Goal: Information Seeking & Learning: Learn about a topic

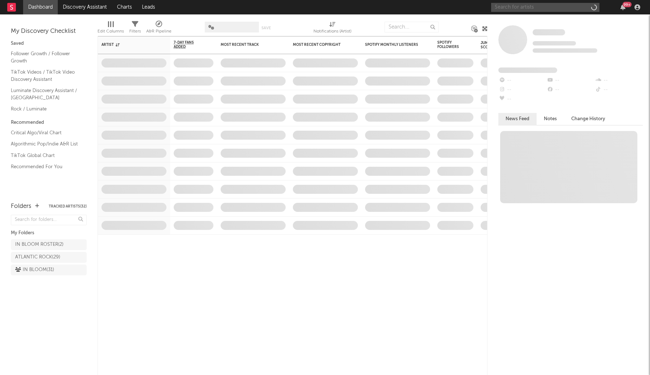
click at [512, 10] on input "text" at bounding box center [545, 7] width 108 height 9
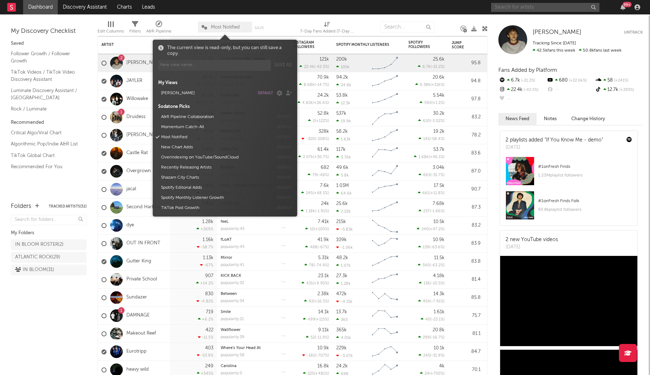
click at [215, 25] on span "Most Notified" at bounding box center [225, 27] width 29 height 5
click at [263, 91] on button "default" at bounding box center [265, 93] width 15 height 4
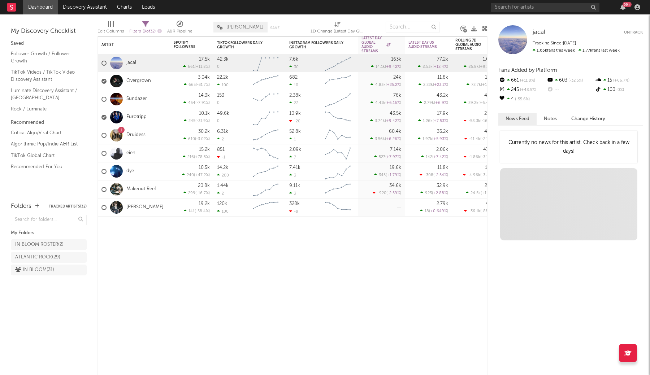
click at [196, 14] on nav "Dashboard Discovery Assistant Charts Leads 99 +" at bounding box center [325, 7] width 650 height 14
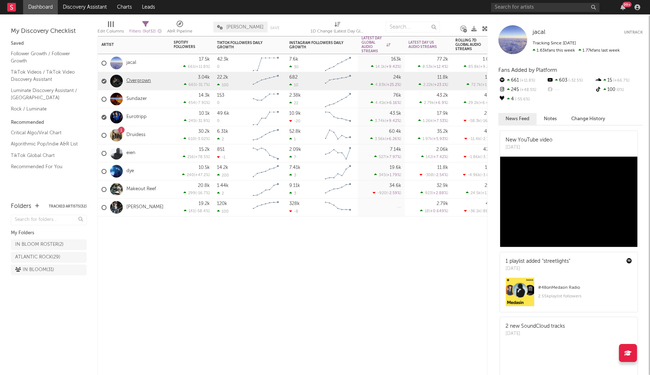
click at [142, 82] on link "Overgrown" at bounding box center [138, 81] width 25 height 6
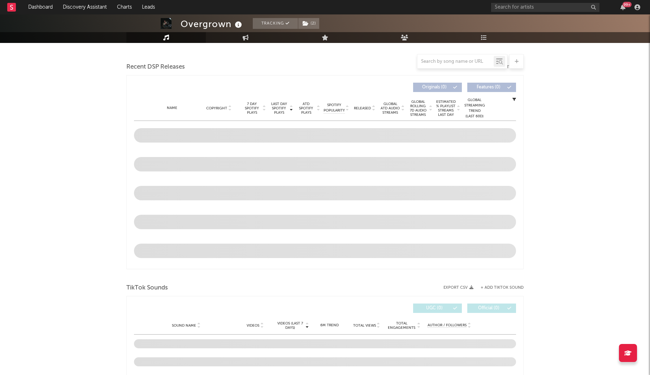
select select "1w"
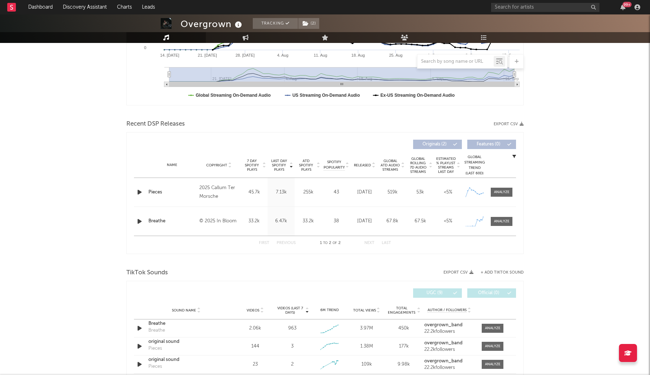
scroll to position [204, 0]
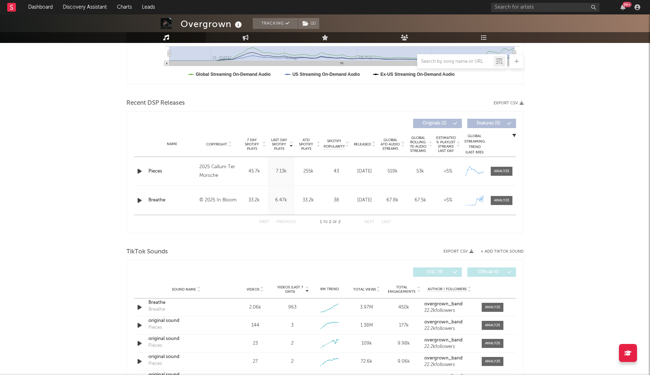
click at [507, 205] on div "Name Breathe Copyright © 2025 In Bloom Label In Bloom Album Names Breathe Compo…" at bounding box center [325, 200] width 382 height 29
click at [506, 201] on div at bounding box center [502, 200] width 16 height 5
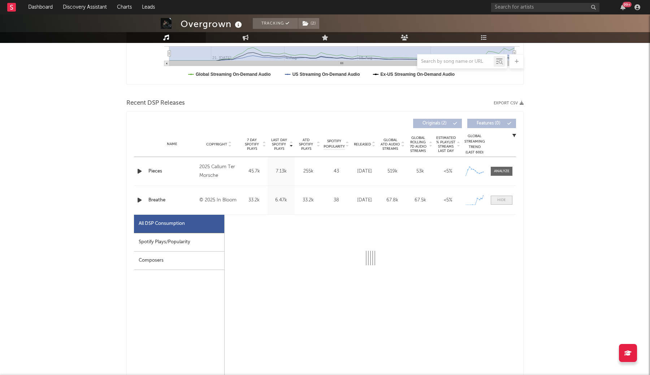
scroll to position [292, 0]
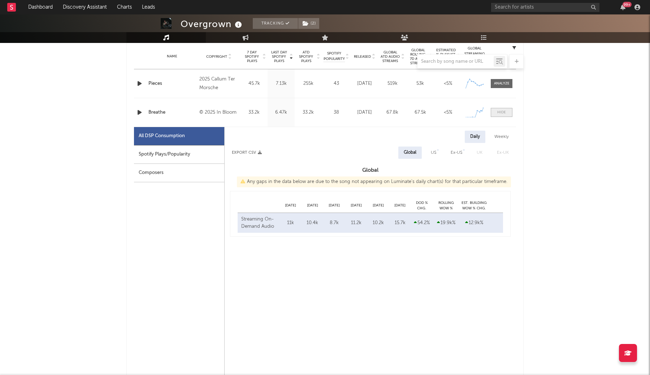
select select "1w"
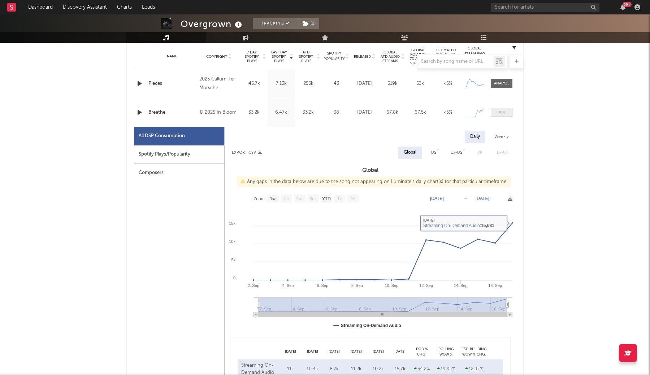
click at [498, 110] on div at bounding box center [501, 112] width 9 height 5
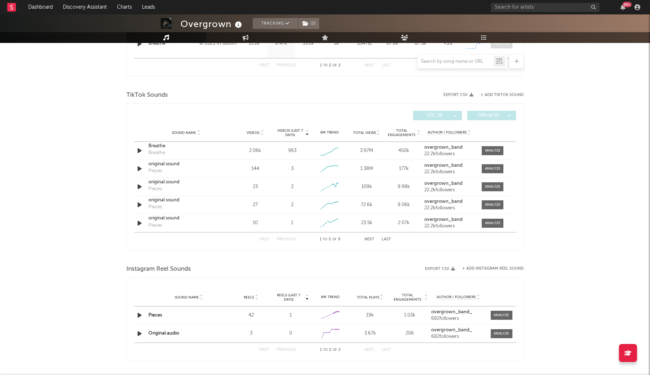
scroll to position [362, 0]
click at [487, 151] on div at bounding box center [493, 149] width 16 height 5
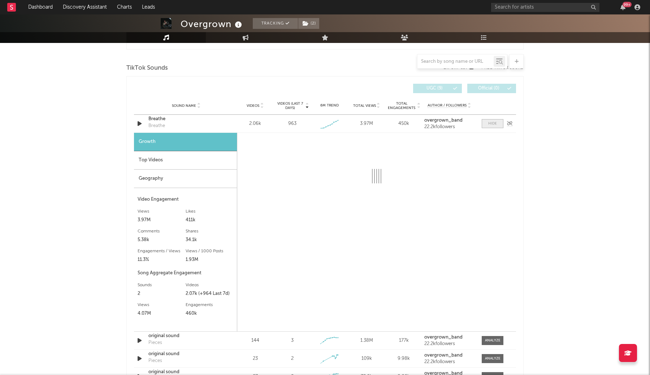
scroll to position [388, 0]
select select "1w"
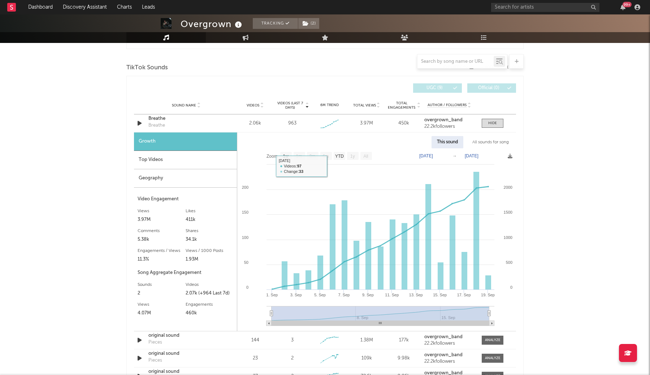
click at [181, 169] on div "Top Videos" at bounding box center [185, 160] width 103 height 18
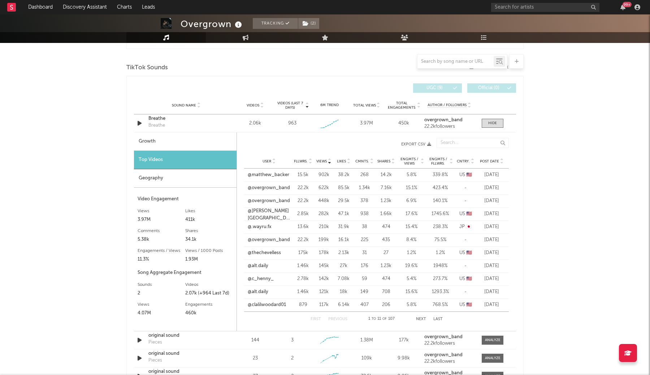
click at [492, 162] on span "Post Date" at bounding box center [489, 161] width 19 height 4
click at [268, 229] on link "@mihamii35" at bounding box center [261, 227] width 26 height 7
click at [269, 280] on link "@clalilwoodard01" at bounding box center [267, 279] width 38 height 7
click at [267, 294] on link "@griffin.creek" at bounding box center [269, 296] width 43 height 21
click at [421, 320] on button "Next" at bounding box center [421, 320] width 10 height 4
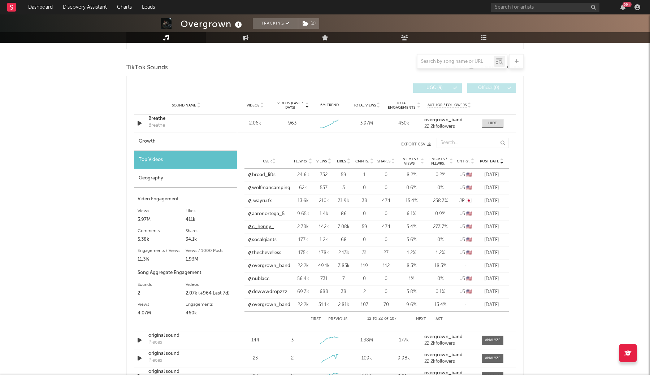
click at [260, 226] on link "@c_henny_" at bounding box center [261, 227] width 26 height 7
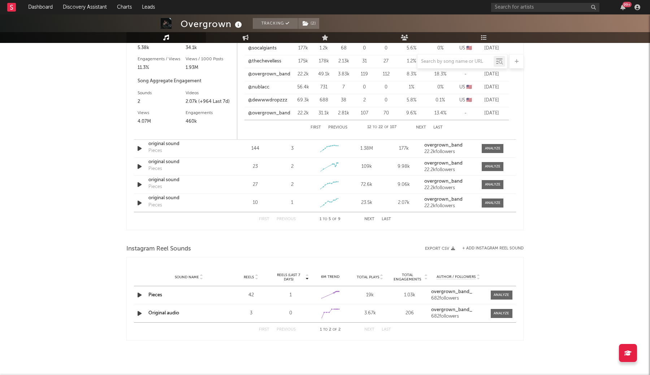
scroll to position [580, 0]
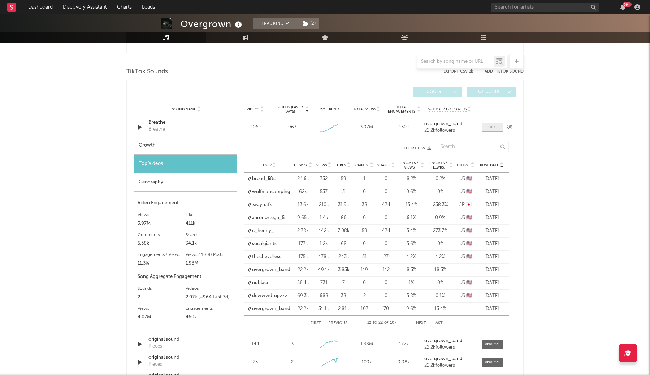
click at [495, 129] on div at bounding box center [492, 127] width 9 height 5
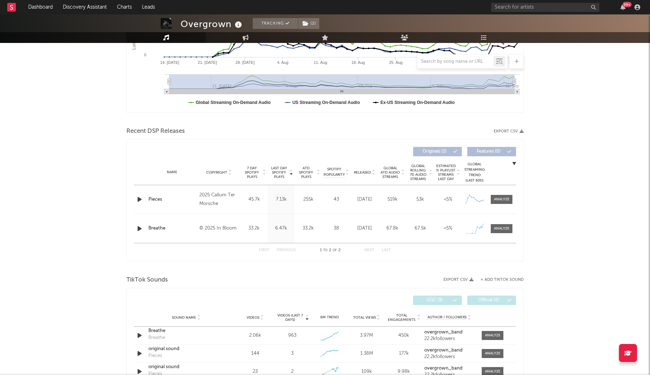
scroll to position [155, 0]
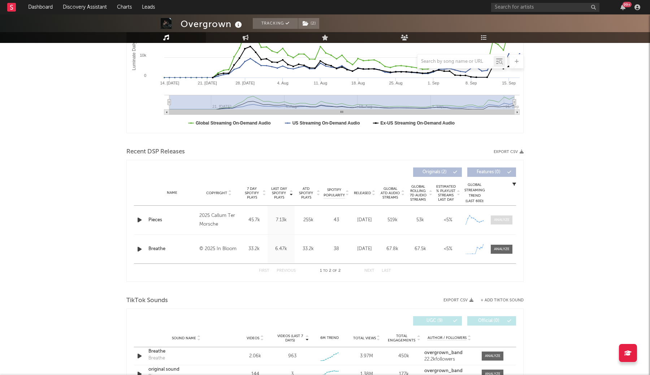
click at [497, 216] on span at bounding box center [502, 220] width 22 height 9
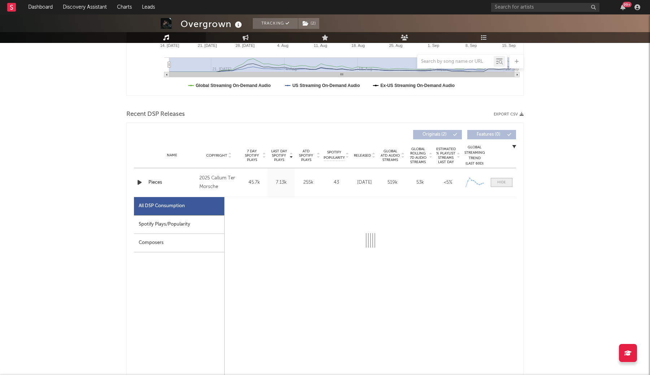
scroll to position [201, 0]
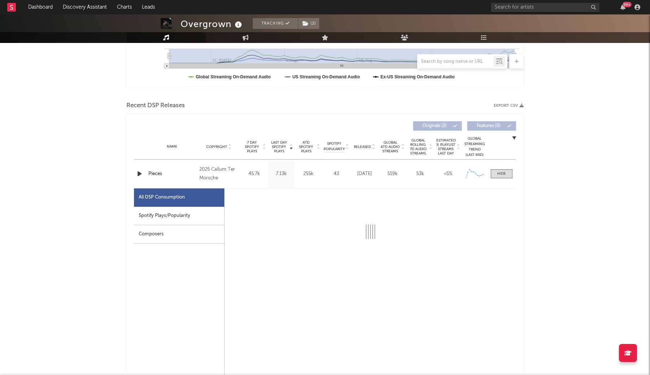
select select "1w"
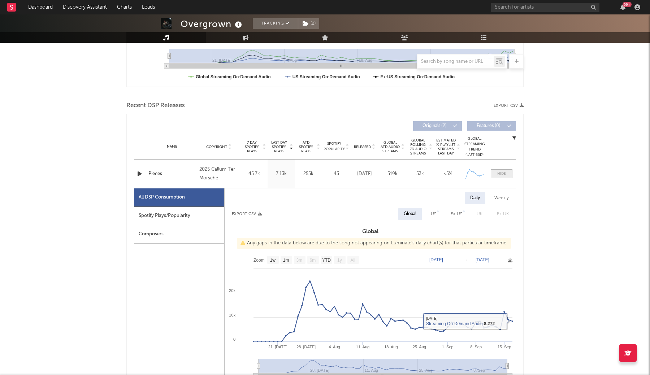
click at [498, 173] on div at bounding box center [501, 173] width 9 height 5
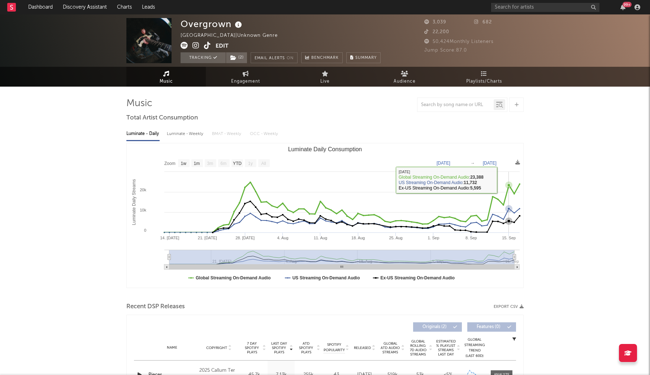
scroll to position [0, 0]
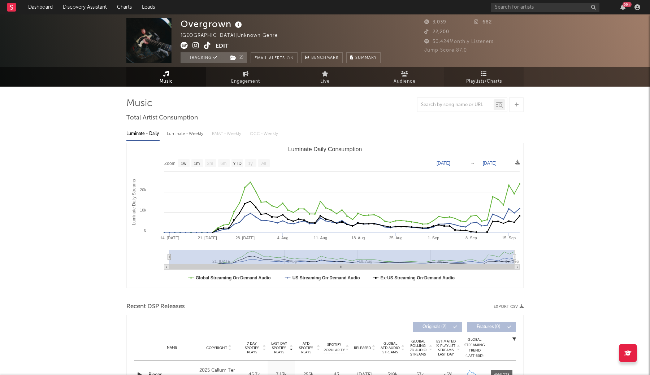
click at [474, 73] on link "Playlists/Charts" at bounding box center [483, 77] width 79 height 20
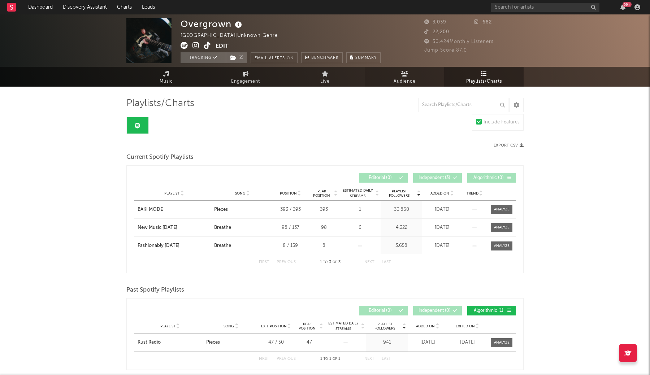
click at [416, 69] on link "Audience" at bounding box center [404, 77] width 79 height 20
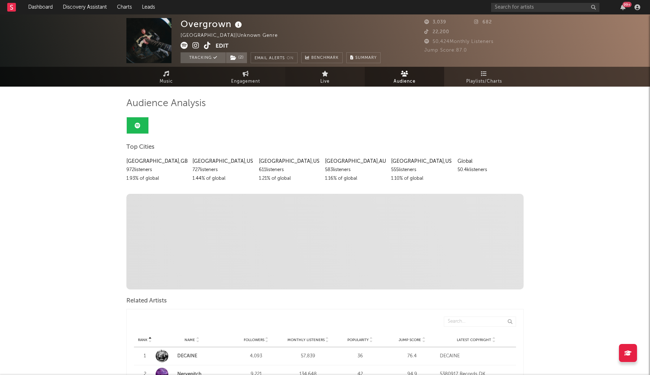
click at [340, 76] on link "Live" at bounding box center [324, 77] width 79 height 20
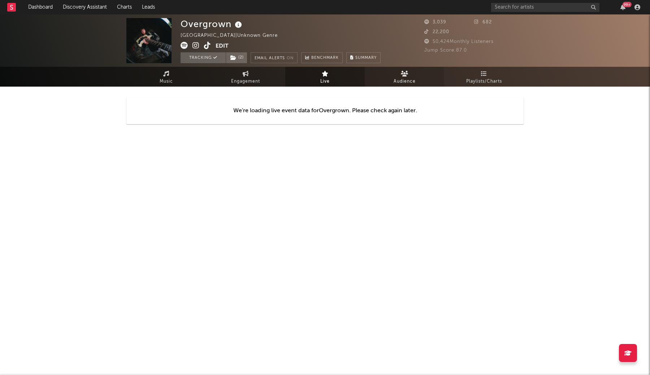
click at [406, 73] on icon at bounding box center [405, 74] width 8 height 6
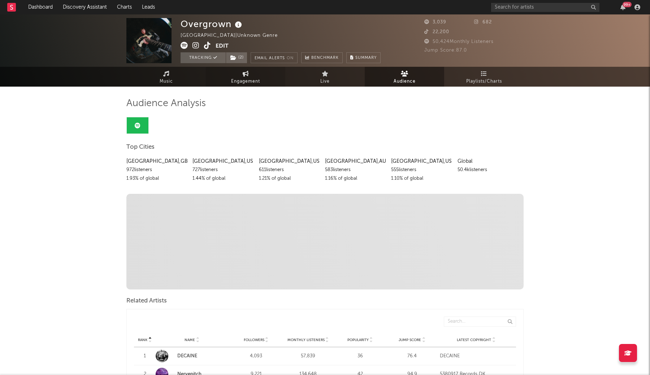
scroll to position [0, 0]
click at [234, 80] on span "Engagement" at bounding box center [245, 81] width 29 height 9
select select "1w"
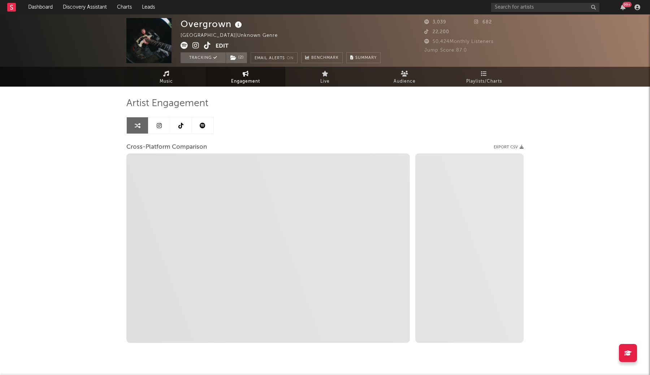
select select "1m"
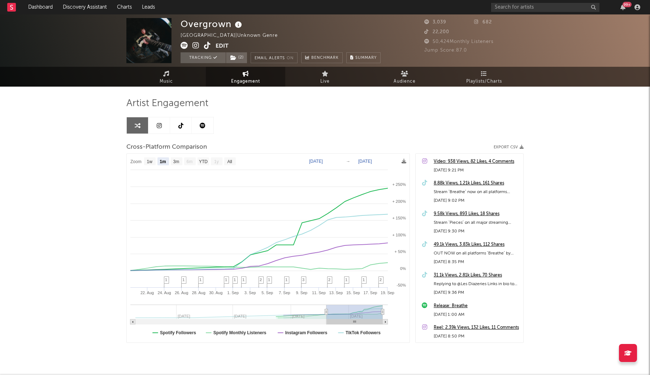
click at [203, 129] on link at bounding box center [203, 125] width 22 height 16
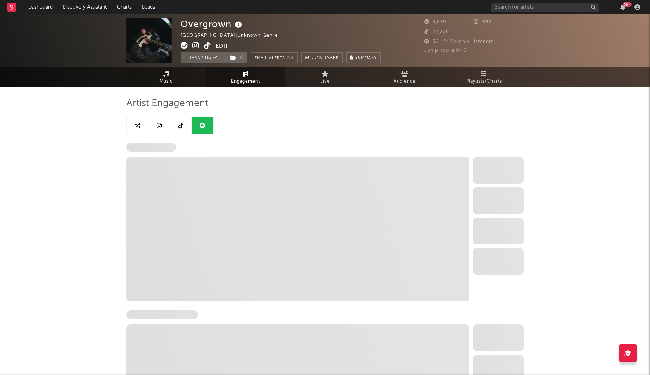
select select "1w"
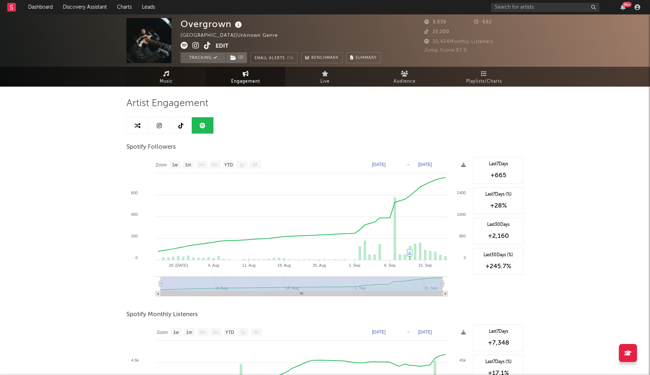
click at [168, 74] on icon at bounding box center [166, 74] width 6 height 6
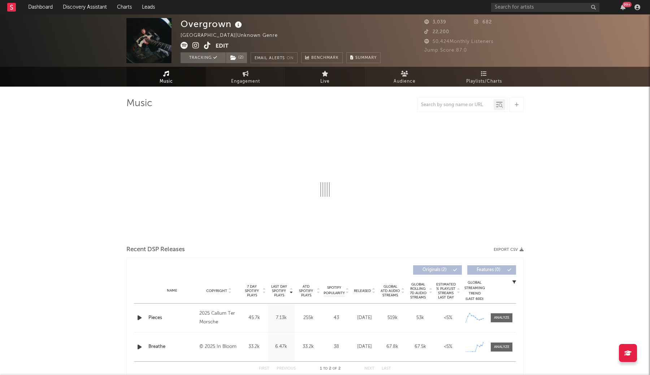
select select "1w"
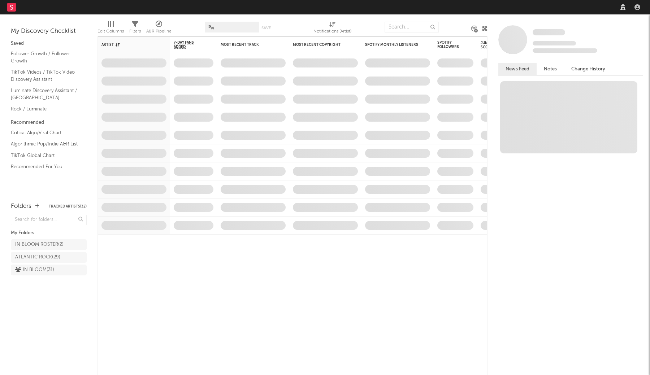
click at [500, 7] on nav "Dashboard Discovery Assistant Charts Leads" at bounding box center [325, 7] width 650 height 14
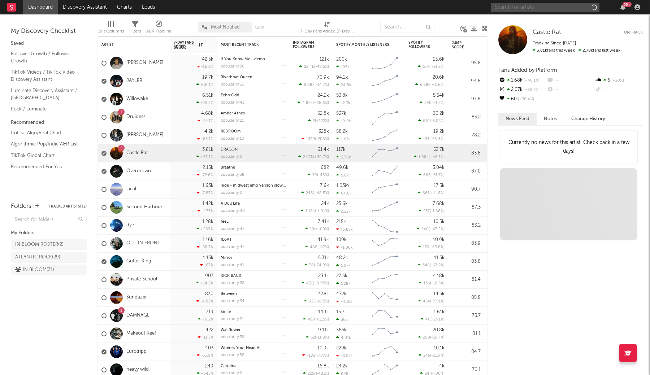
click at [509, 6] on input "text" at bounding box center [545, 7] width 108 height 9
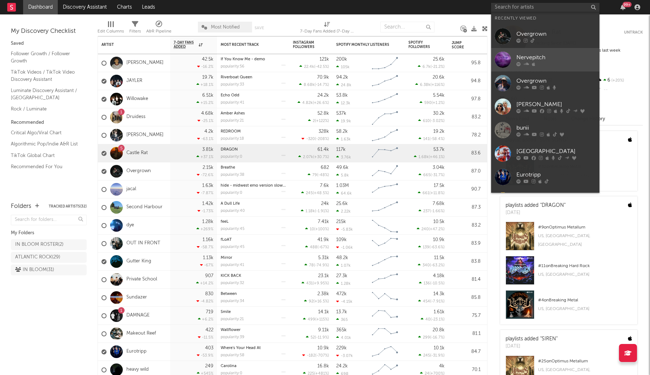
click at [529, 54] on div "Nervepitch" at bounding box center [556, 57] width 79 height 9
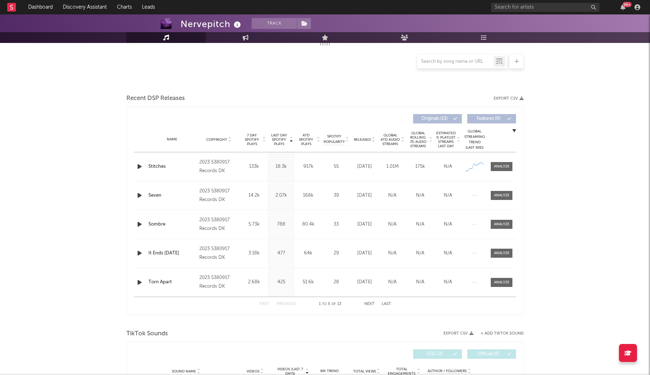
select select "1w"
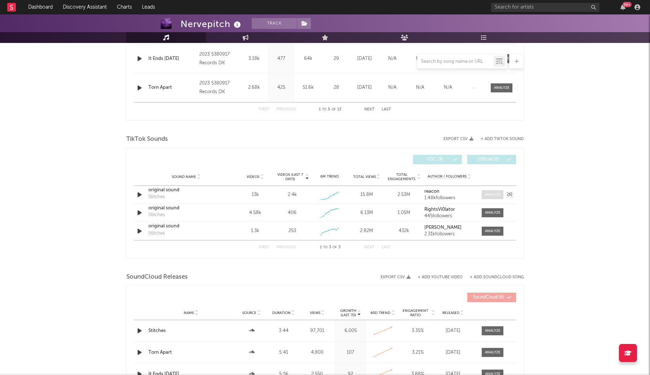
click at [495, 196] on div at bounding box center [493, 194] width 16 height 5
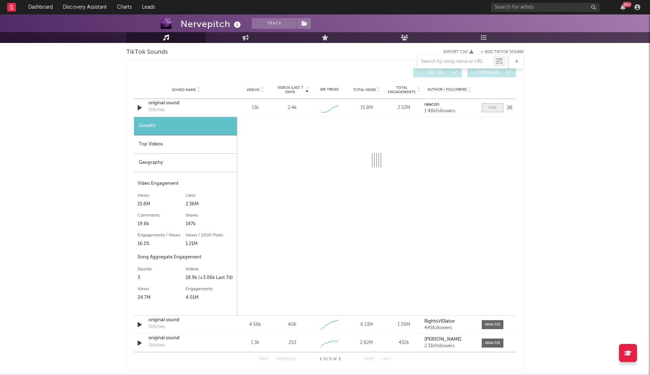
scroll to position [492, 0]
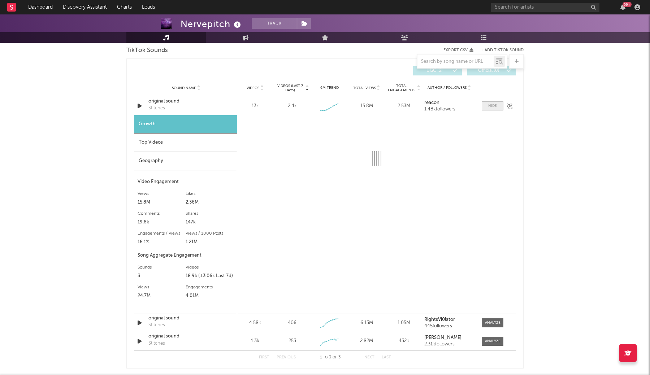
select select "1w"
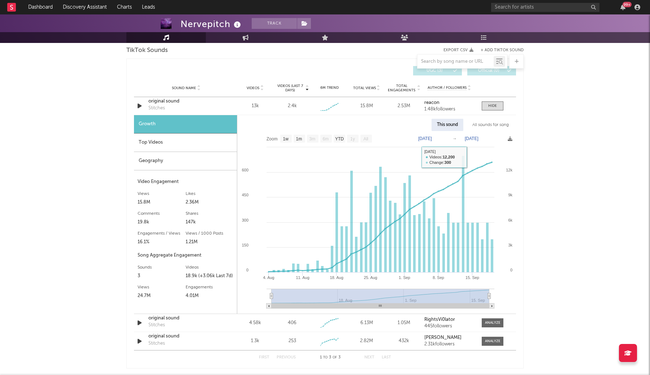
click at [484, 128] on div "All sounds for song" at bounding box center [490, 125] width 47 height 12
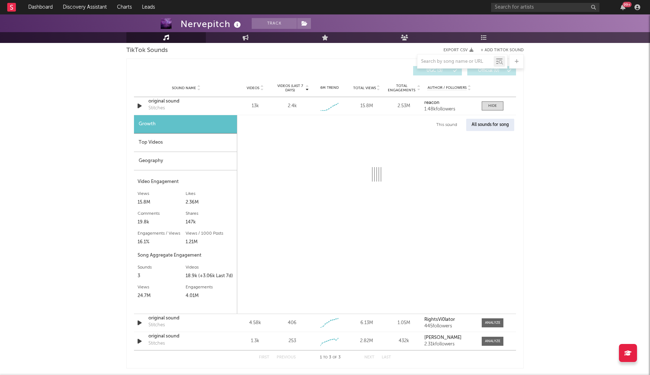
select select "1w"
